Goal: Task Accomplishment & Management: Use online tool/utility

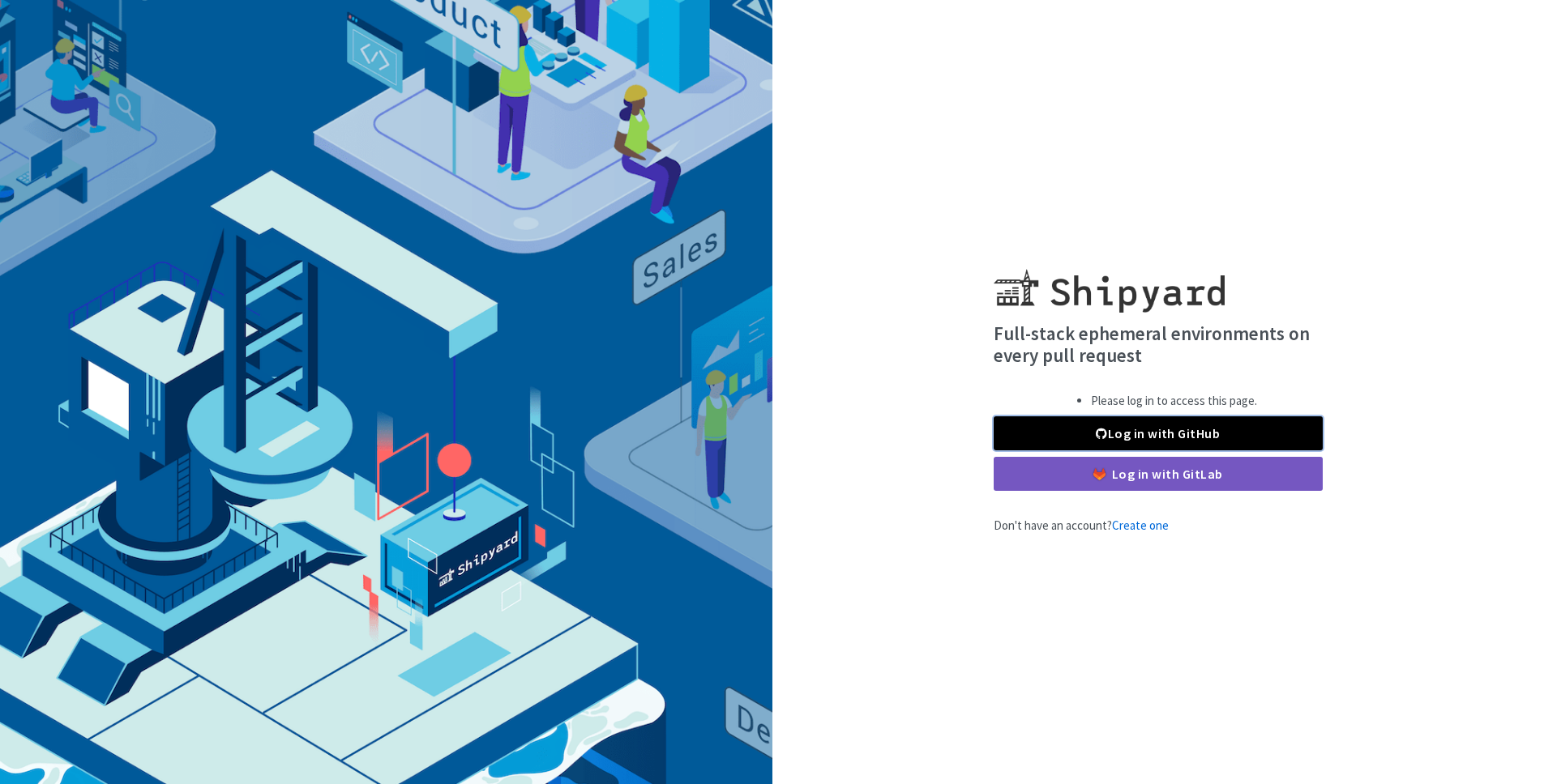
click at [1067, 444] on link "Log in with GitHub" at bounding box center [1158, 433] width 329 height 34
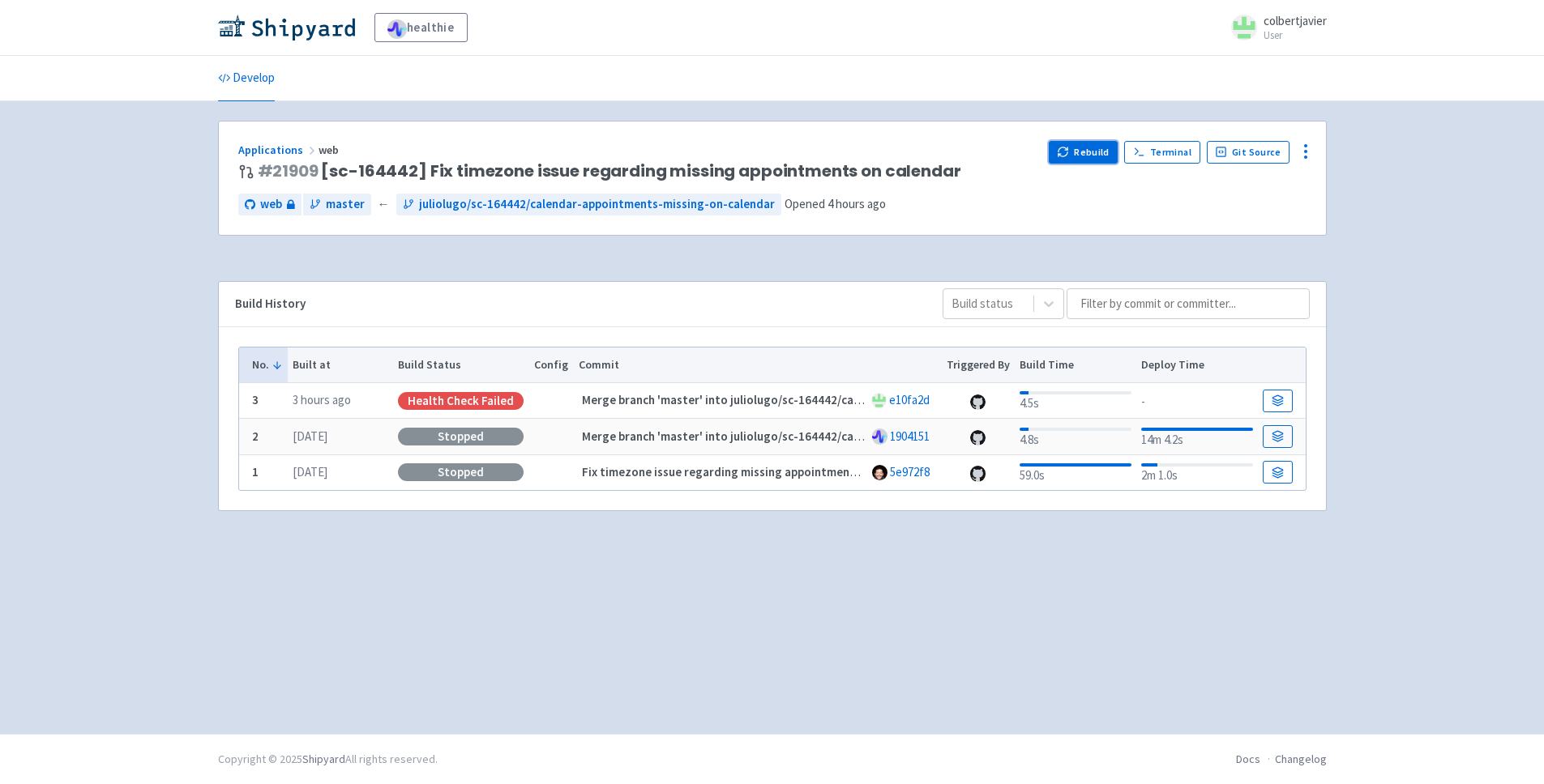
click at [1099, 142] on button "Rebuild" at bounding box center [1084, 152] width 70 height 23
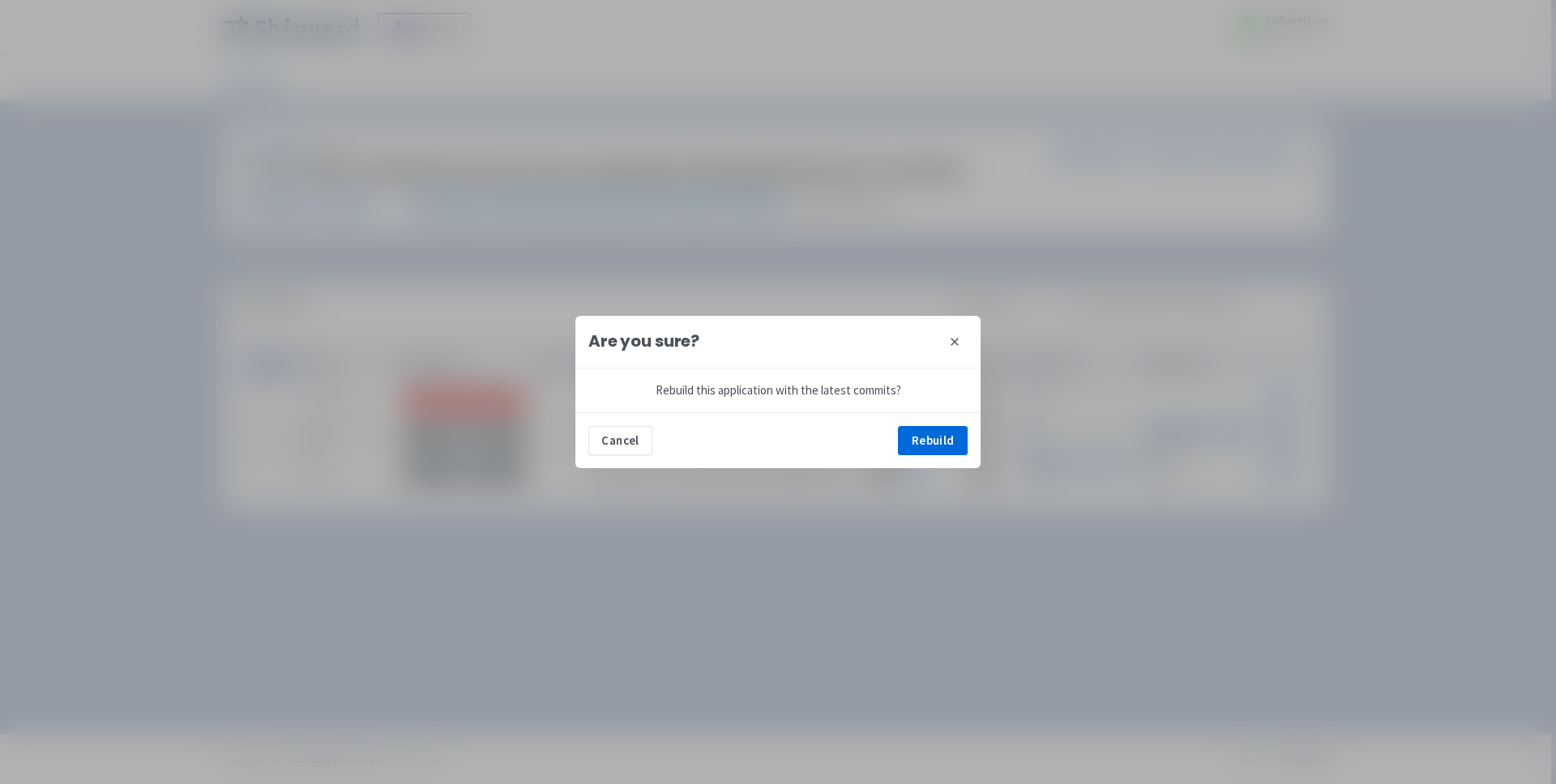
click at [965, 420] on div "Cancel Rebuild" at bounding box center [778, 440] width 405 height 56
click at [958, 432] on button "Rebuild" at bounding box center [933, 441] width 70 height 29
